Goal: Information Seeking & Learning: Check status

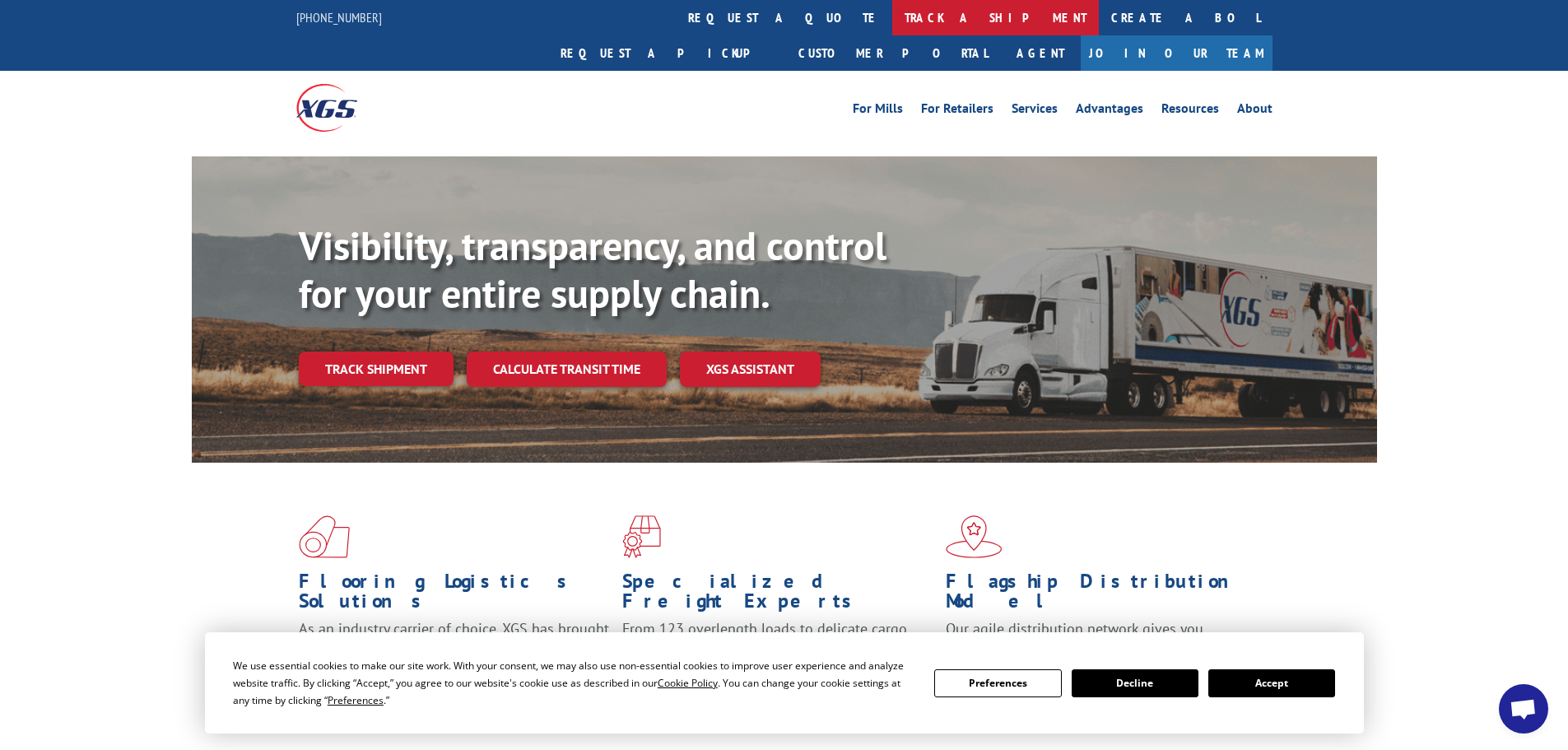
click at [892, 14] on link "track a shipment" at bounding box center [995, 18] width 207 height 35
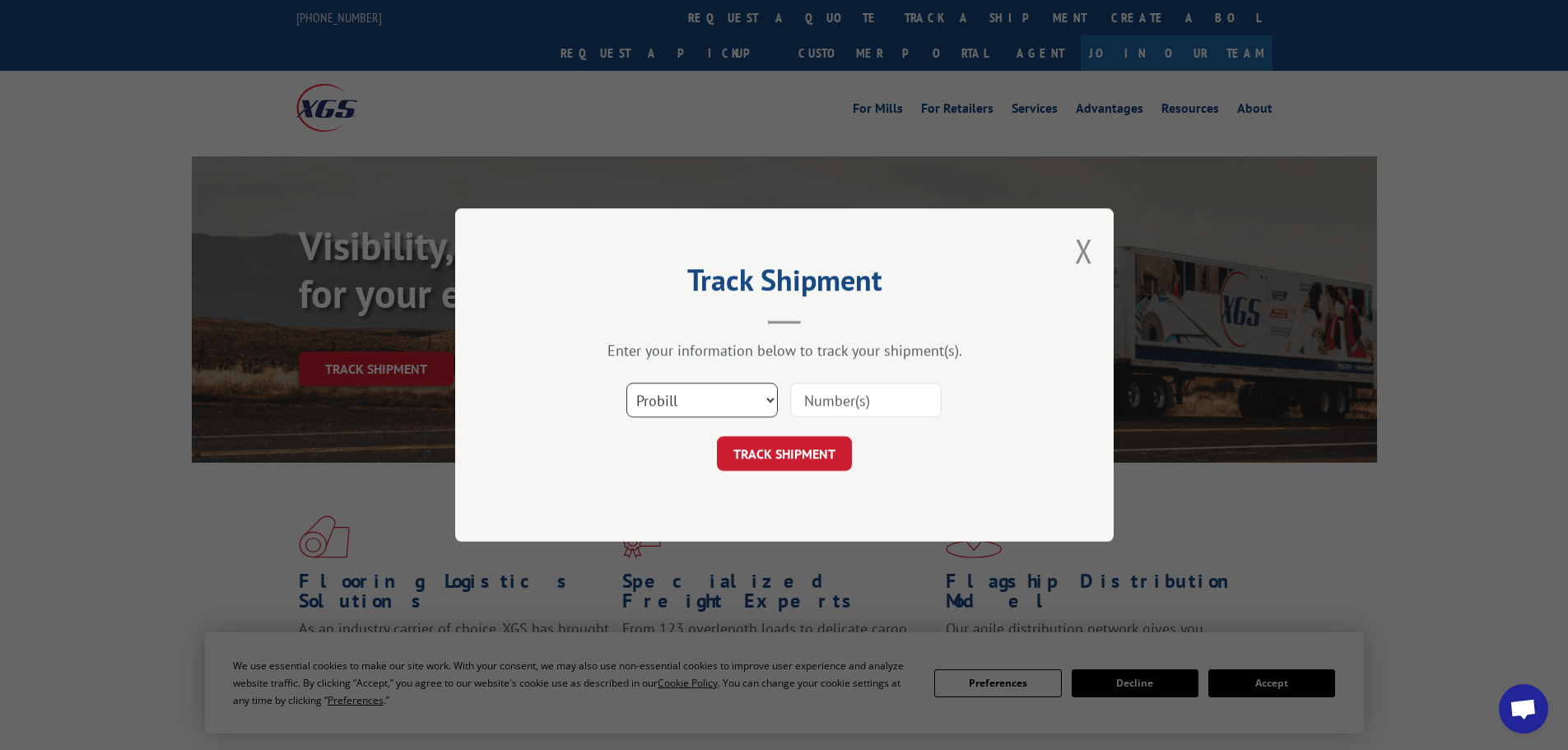
click at [690, 406] on select "Select category... Probill BOL PO" at bounding box center [702, 400] width 151 height 34
select select "bol"
click at [627, 383] on select "Select category... Probill BOL PO" at bounding box center [702, 400] width 151 height 34
click at [847, 406] on input at bounding box center [866, 400] width 151 height 34
paste input "6790992"
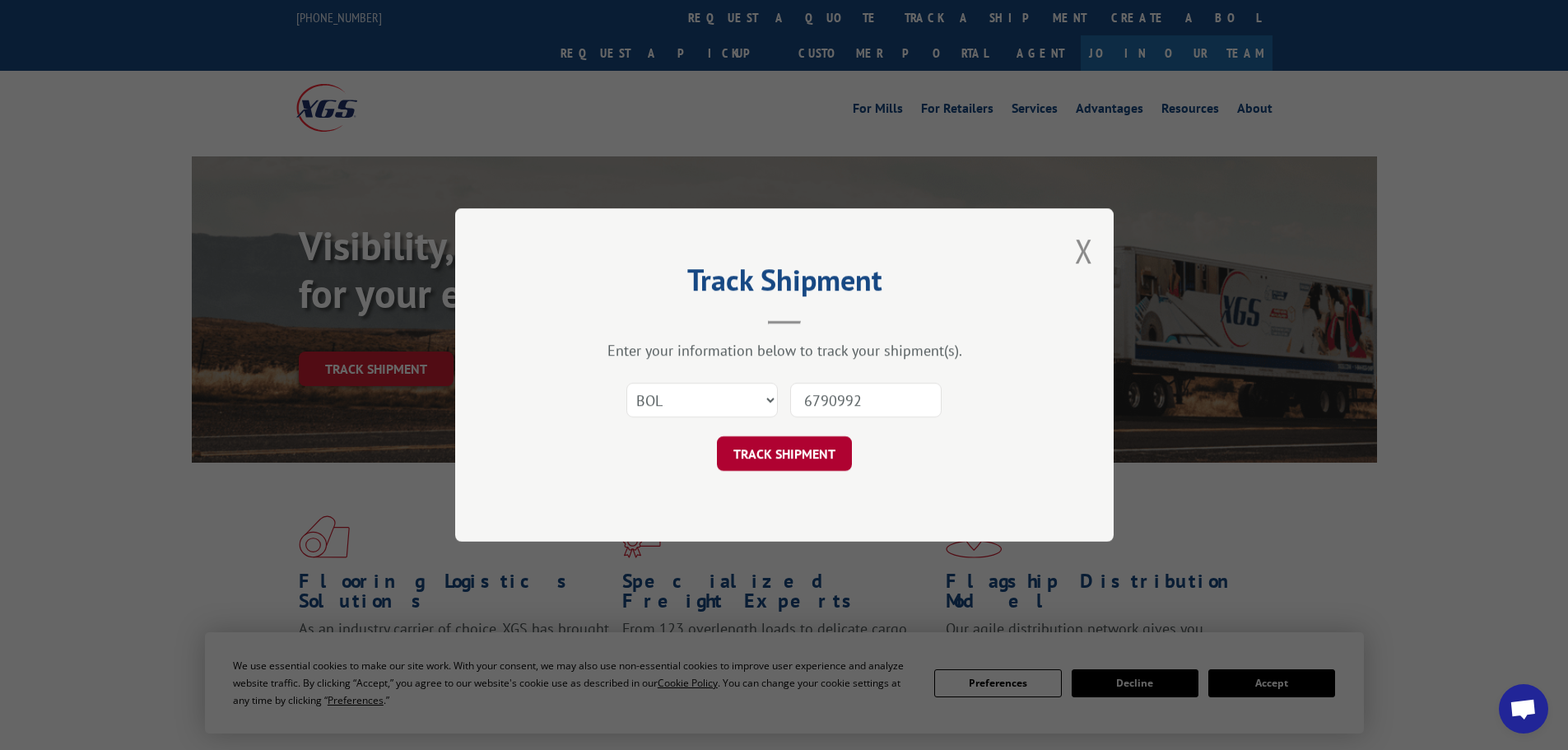
type input "6790992"
click at [828, 452] on button "TRACK SHIPMENT" at bounding box center [784, 453] width 135 height 34
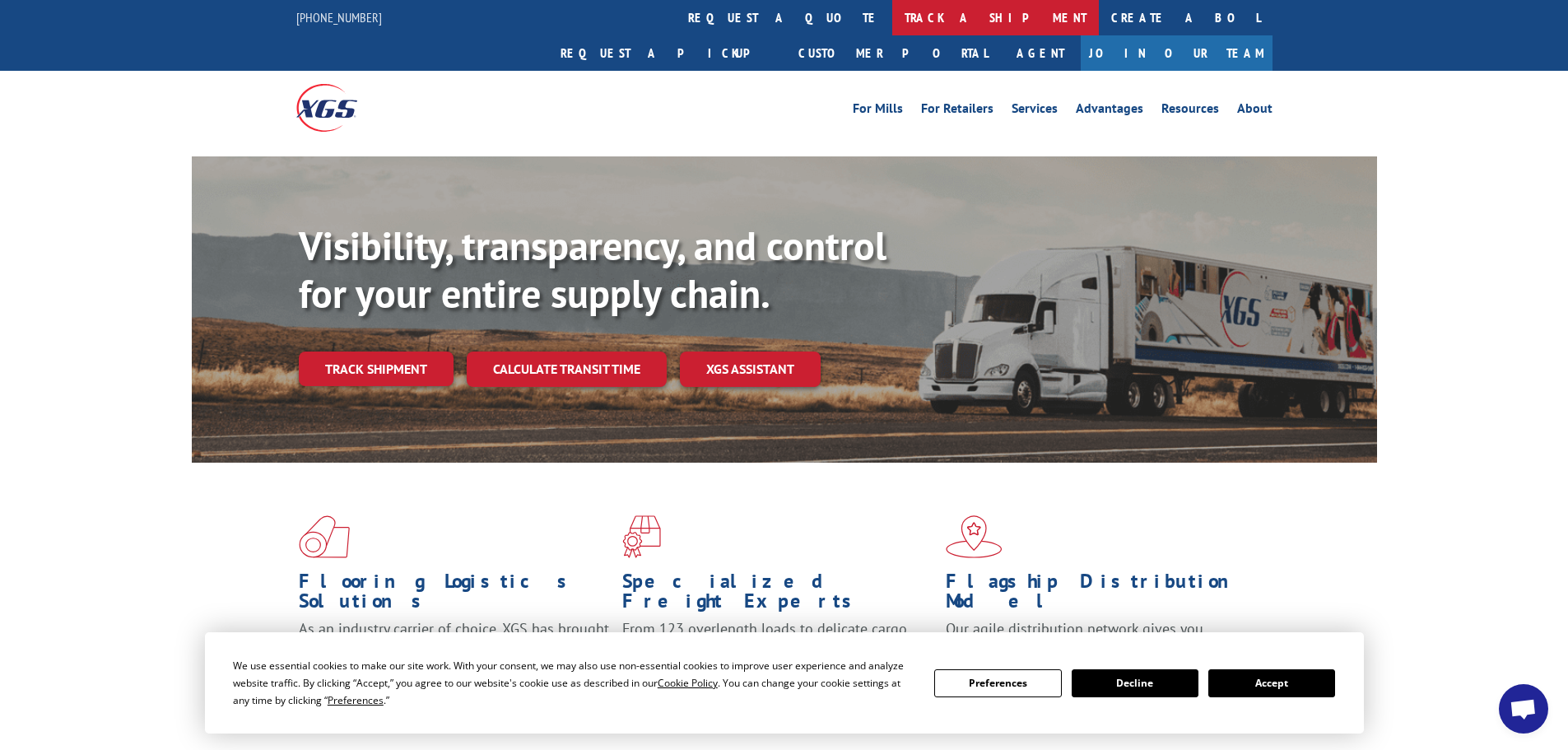
click at [892, 28] on link "track a shipment" at bounding box center [995, 18] width 207 height 35
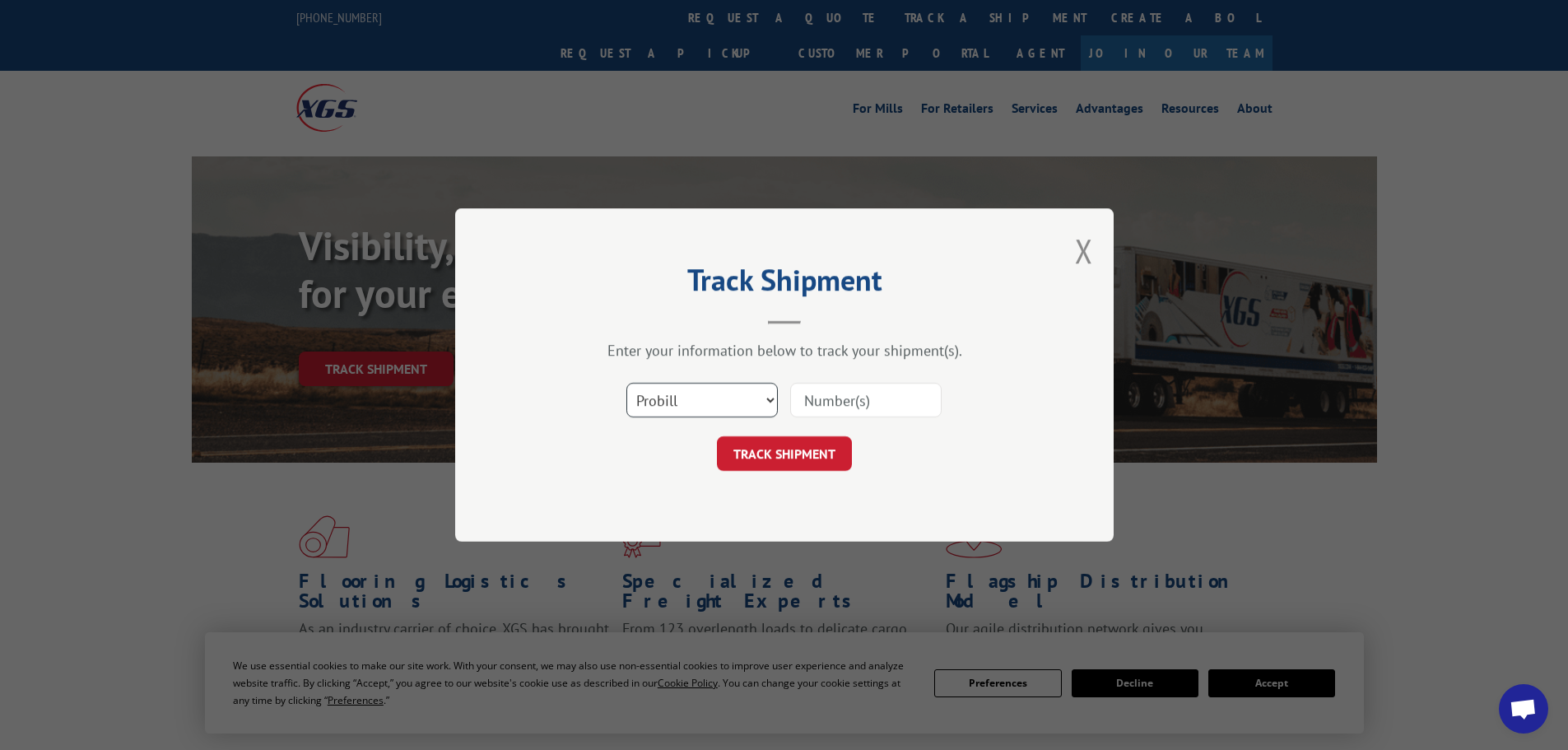
click at [666, 405] on select "Select category... Probill BOL PO" at bounding box center [702, 400] width 151 height 34
select select "bol"
click at [627, 383] on select "Select category... Probill BOL PO" at bounding box center [702, 400] width 151 height 34
click at [864, 406] on input at bounding box center [866, 400] width 151 height 34
paste input "6790992"
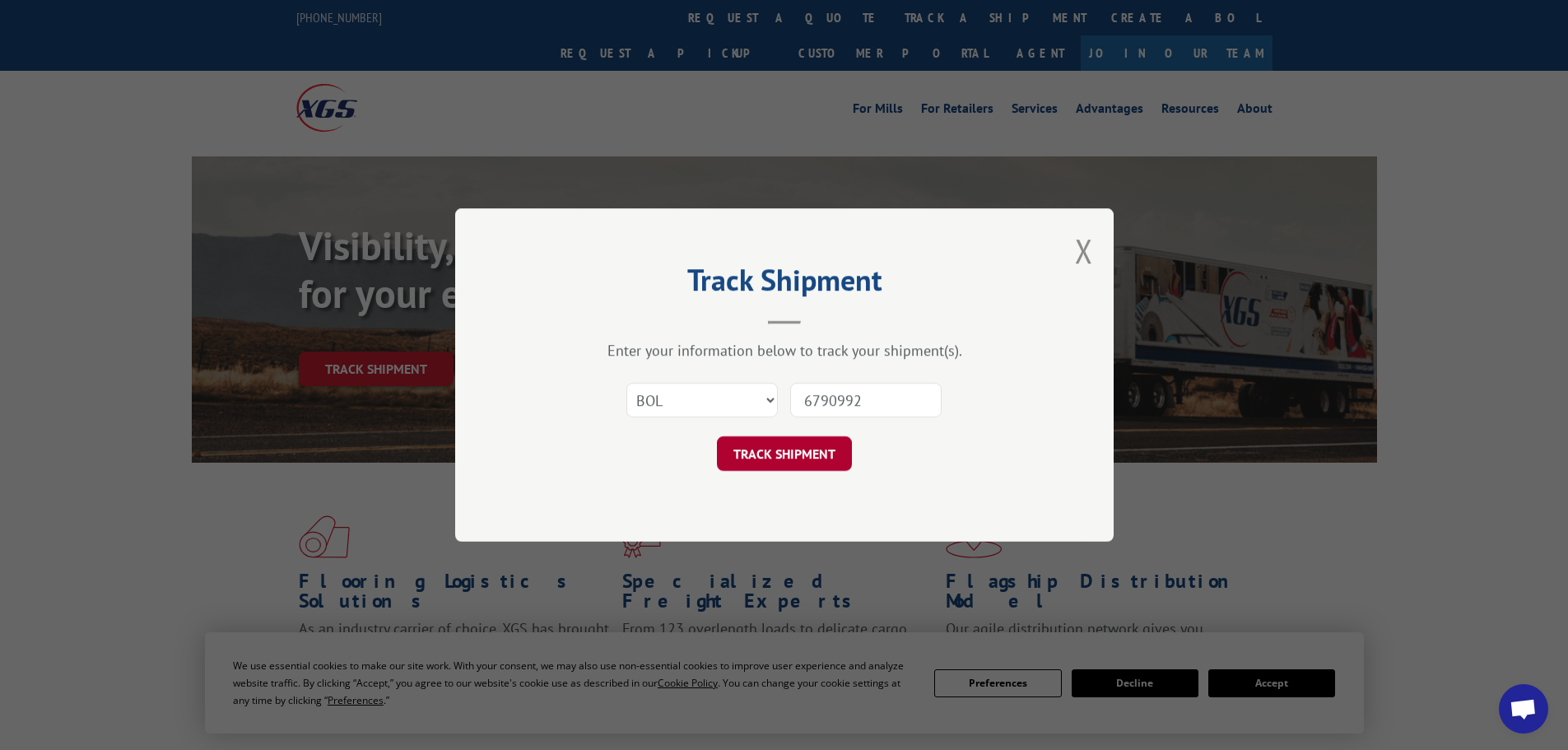
type input "6790992"
click at [804, 465] on button "TRACK SHIPMENT" at bounding box center [784, 453] width 135 height 34
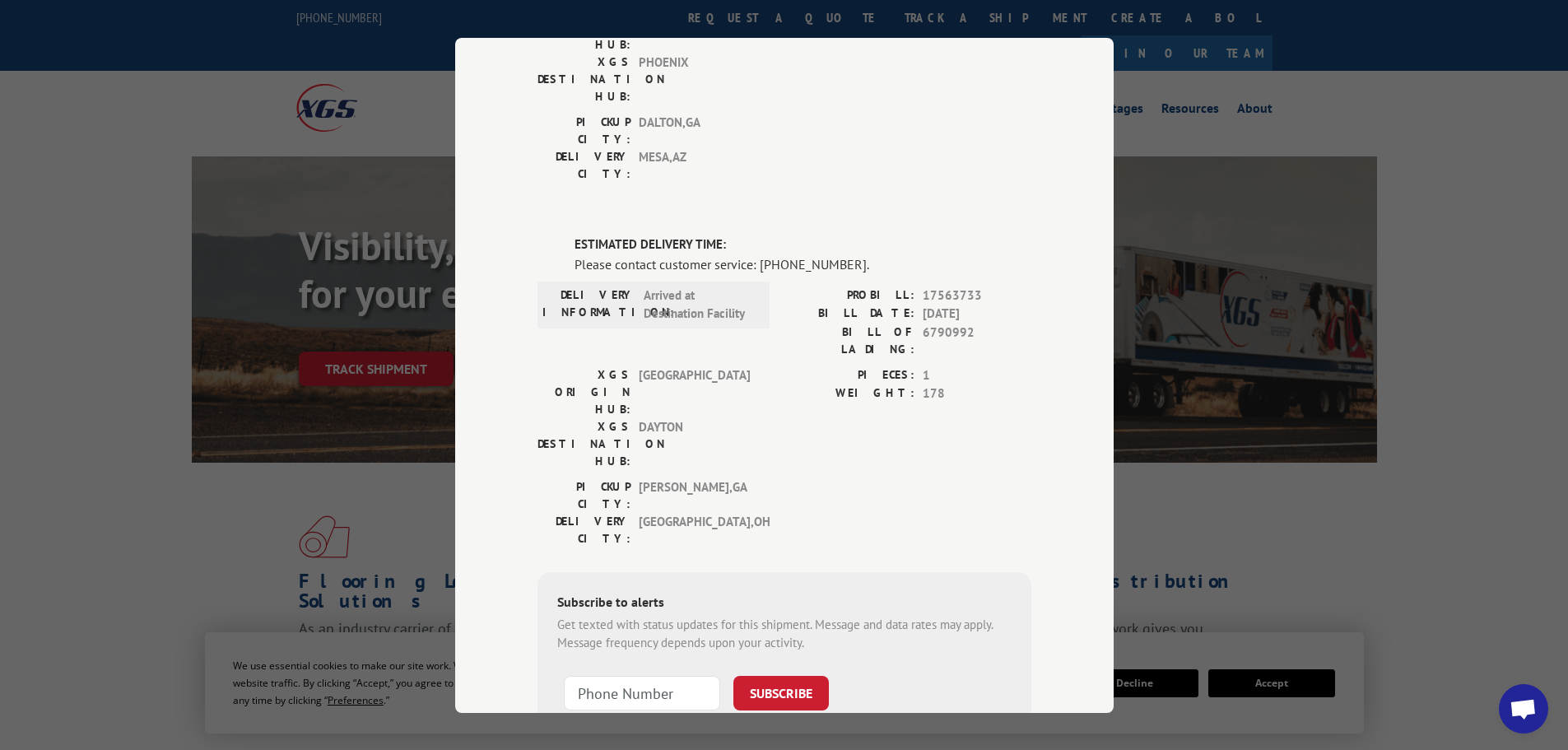
scroll to position [51, 0]
